Goal: Check status: Check status

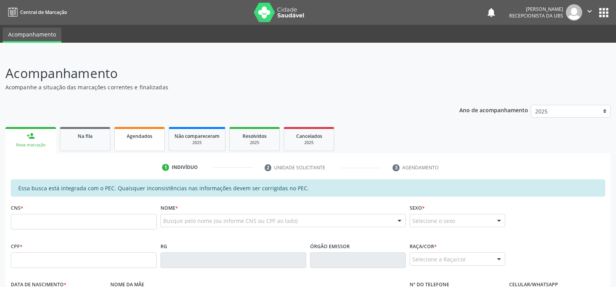
click at [150, 137] on span "Agendados" at bounding box center [140, 136] width 26 height 7
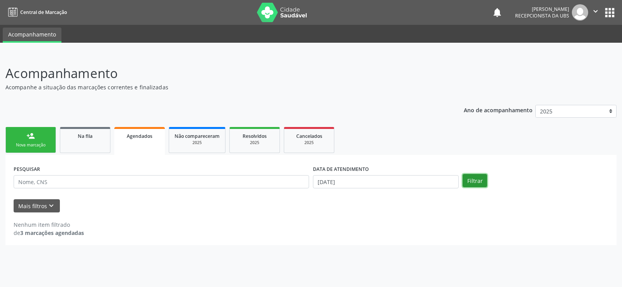
click at [471, 181] on button "Filtrar" at bounding box center [474, 180] width 24 height 13
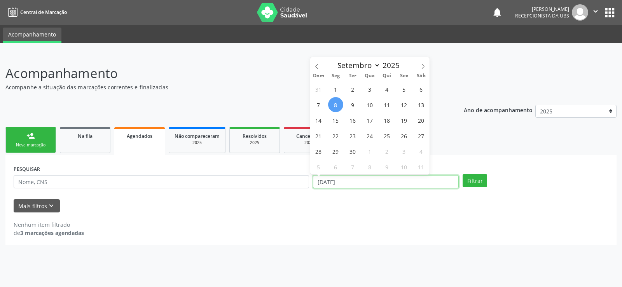
click at [422, 181] on input "[DATE]" at bounding box center [386, 181] width 146 height 13
click at [353, 152] on span "30" at bounding box center [352, 151] width 15 height 15
type input "[DATE]"
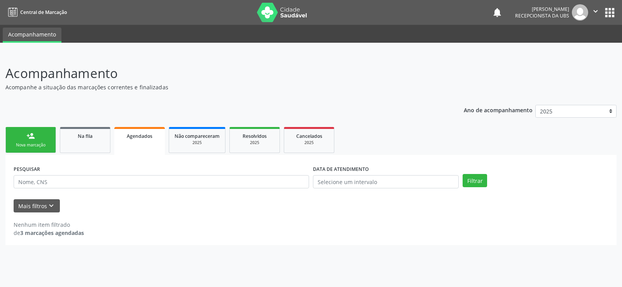
click at [141, 229] on div "Nenhum item filtrado de 3 marcações agendadas" at bounding box center [311, 229] width 594 height 16
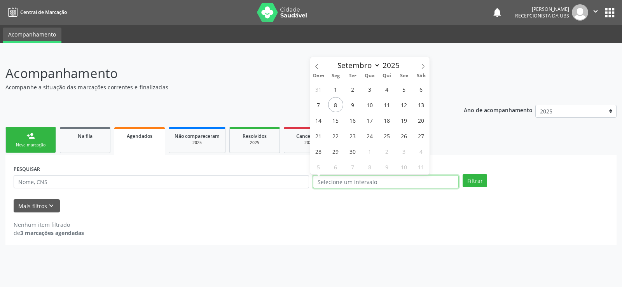
click at [348, 181] on input "text" at bounding box center [386, 181] width 146 height 13
click at [355, 148] on span "30" at bounding box center [352, 151] width 15 height 15
type input "[DATE]"
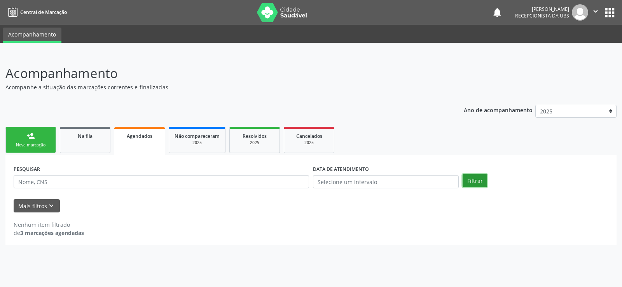
click at [474, 178] on button "Filtrar" at bounding box center [474, 180] width 24 height 13
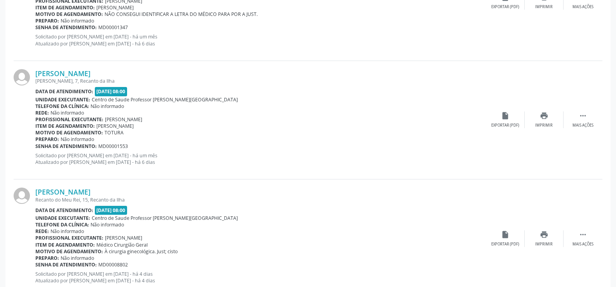
scroll to position [319, 0]
